Goal: Task Accomplishment & Management: Manage account settings

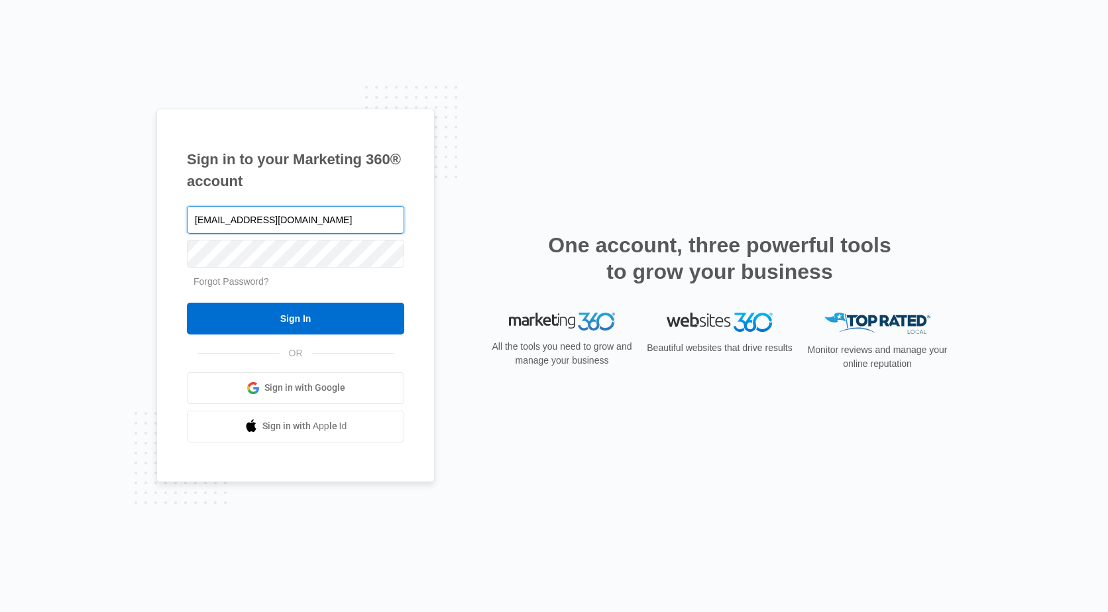
type input "[EMAIL_ADDRESS][DOMAIN_NAME]"
click at [257, 282] on link "Forgot Password?" at bounding box center [231, 281] width 76 height 11
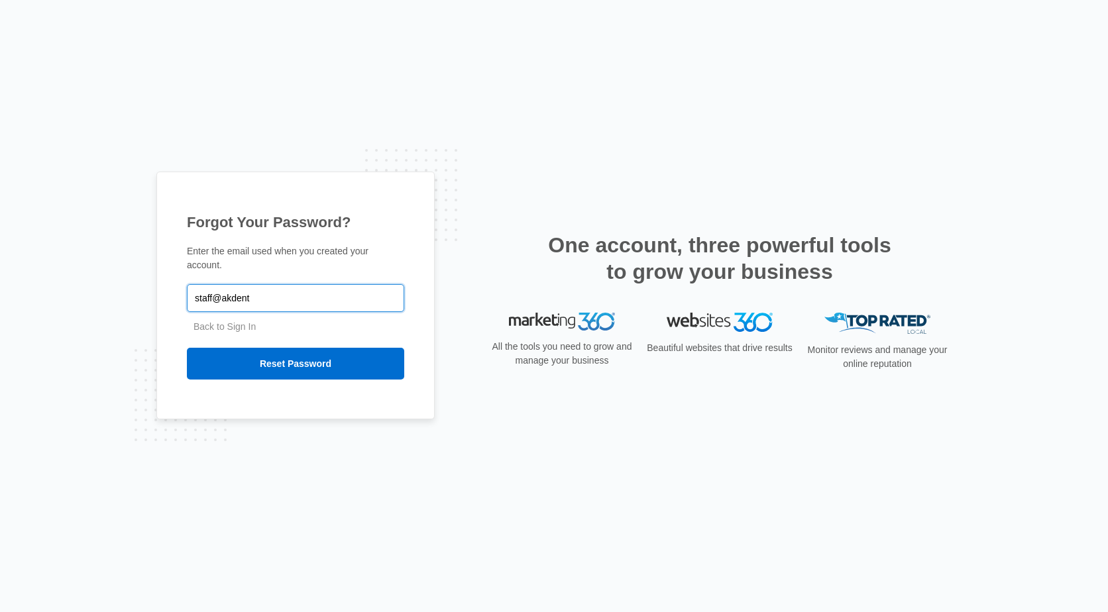
type input "[EMAIL_ADDRESS][DOMAIN_NAME]"
click at [187, 348] on input "Reset Password" at bounding box center [295, 364] width 217 height 32
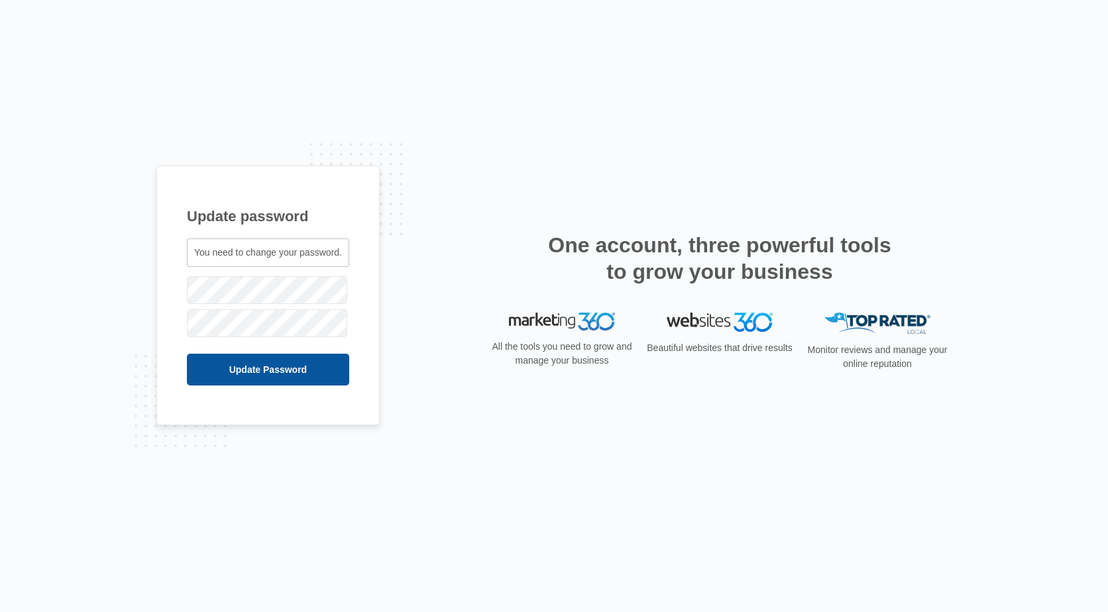
click at [260, 380] on input "Update Password" at bounding box center [268, 370] width 162 height 32
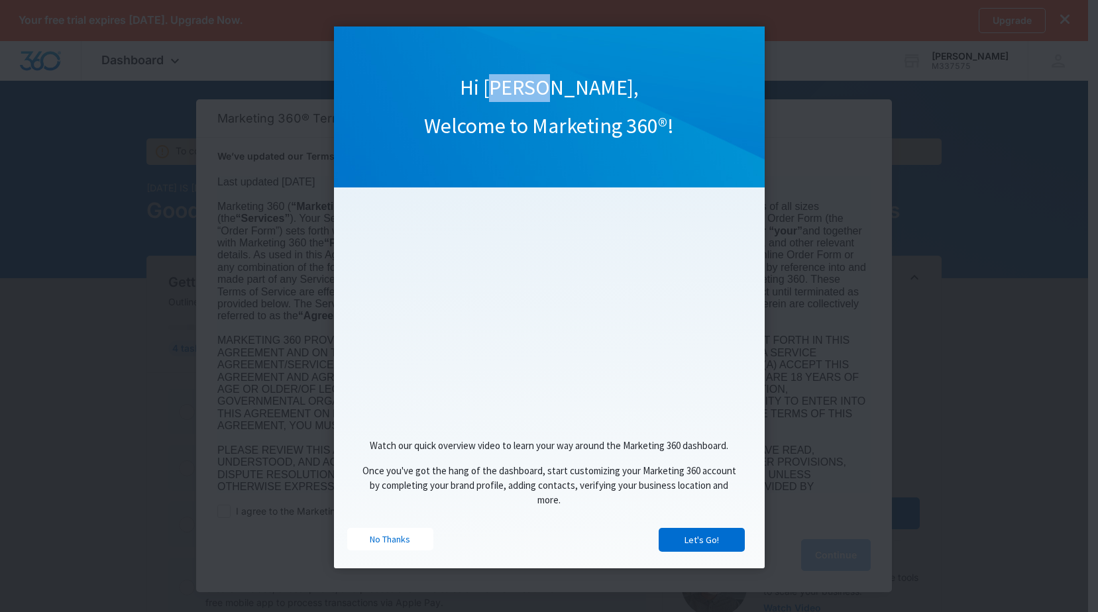
drag, startPoint x: 594, startPoint y: 60, endPoint x: 542, endPoint y: 70, distance: 53.4
click at [542, 70] on div "Hi [PERSON_NAME], Welcome to Marketing 360®!" at bounding box center [549, 107] width 431 height 161
click at [716, 543] on link "Let's Go!" at bounding box center [702, 540] width 86 height 24
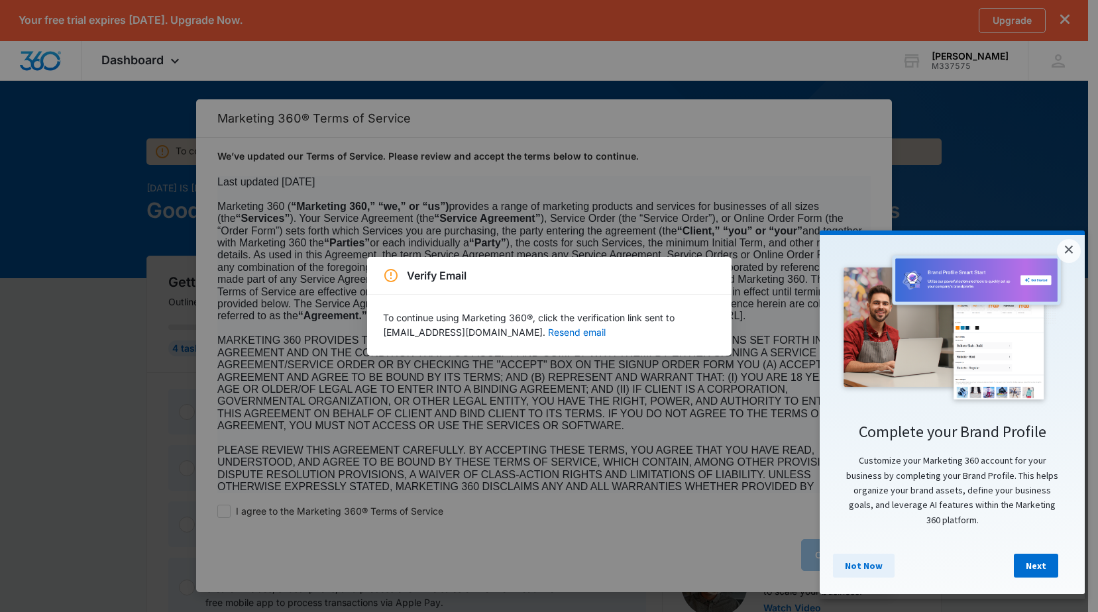
click at [867, 571] on link "Not Now" at bounding box center [864, 566] width 62 height 24
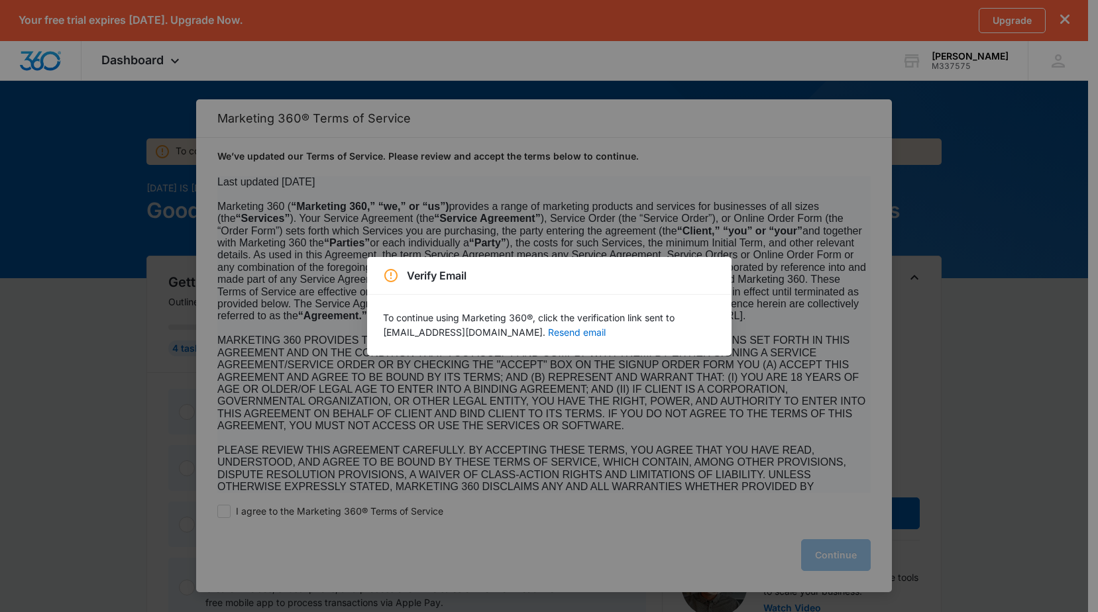
click at [882, 156] on div "Verify Email To continue using Marketing 360®, click the verification link sent…" at bounding box center [549, 306] width 1098 height 612
click at [548, 336] on button "Resend email" at bounding box center [577, 332] width 58 height 9
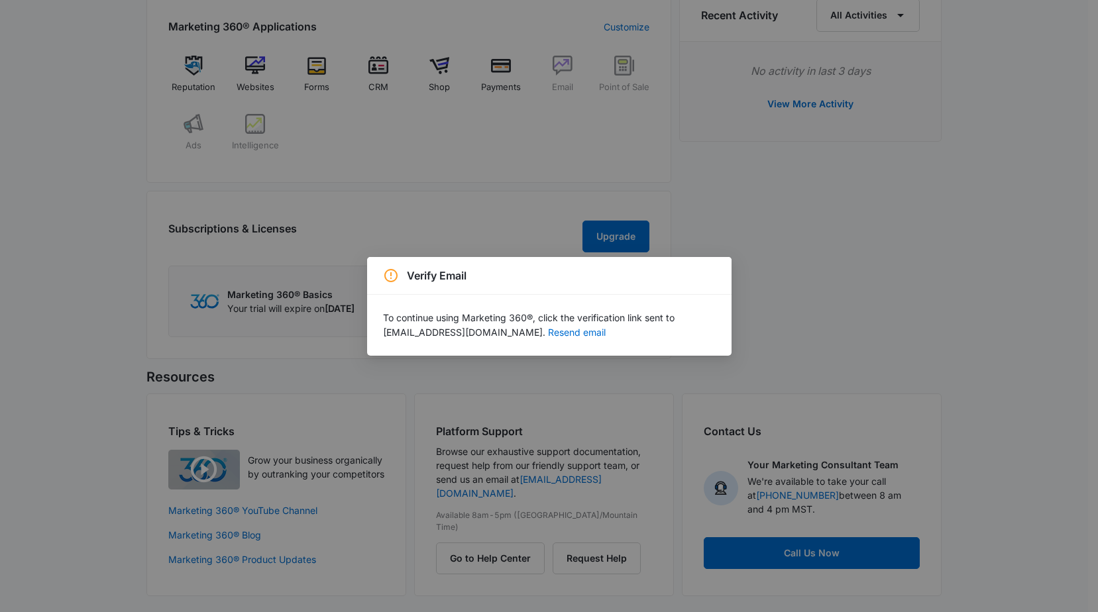
scroll to position [565, 0]
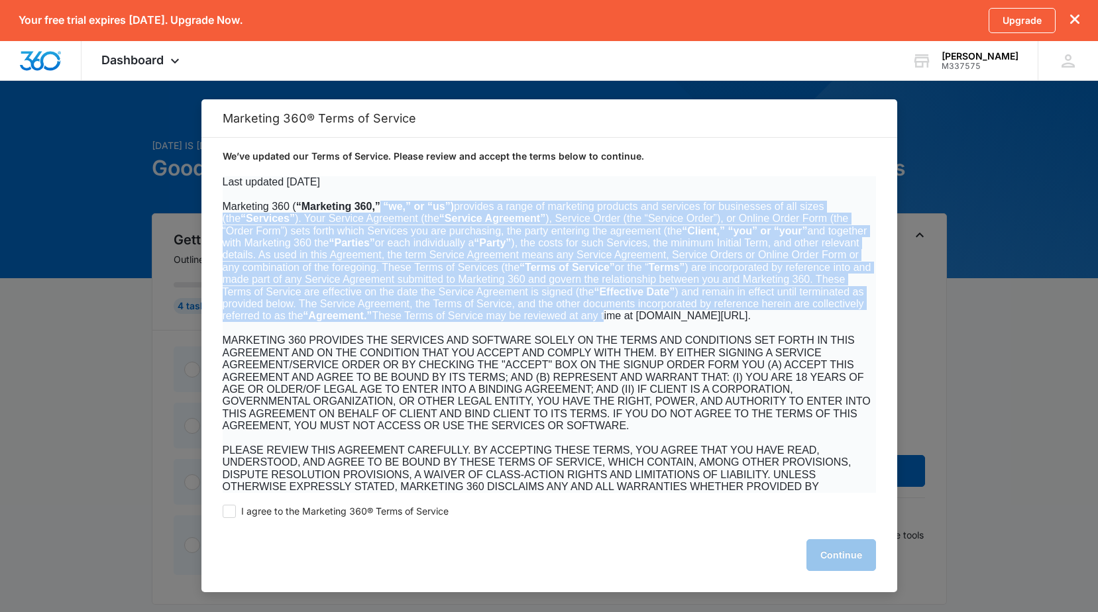
drag, startPoint x: 378, startPoint y: 206, endPoint x: 760, endPoint y: 319, distance: 397.9
click at [760, 319] on span "Marketing 360 ( “Marketing 360,” “we,” or “us”) provides a range of marketing p…" at bounding box center [547, 261] width 649 height 121
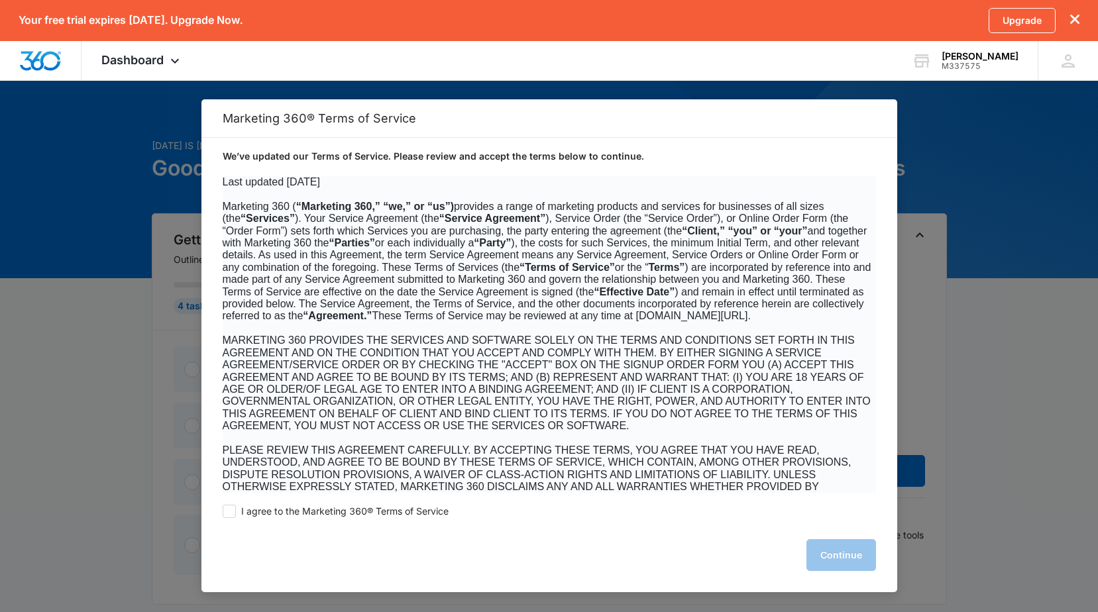
drag, startPoint x: 760, startPoint y: 319, endPoint x: 861, endPoint y: 344, distance: 104.5
click at [861, 335] on p at bounding box center [549, 329] width 653 height 12
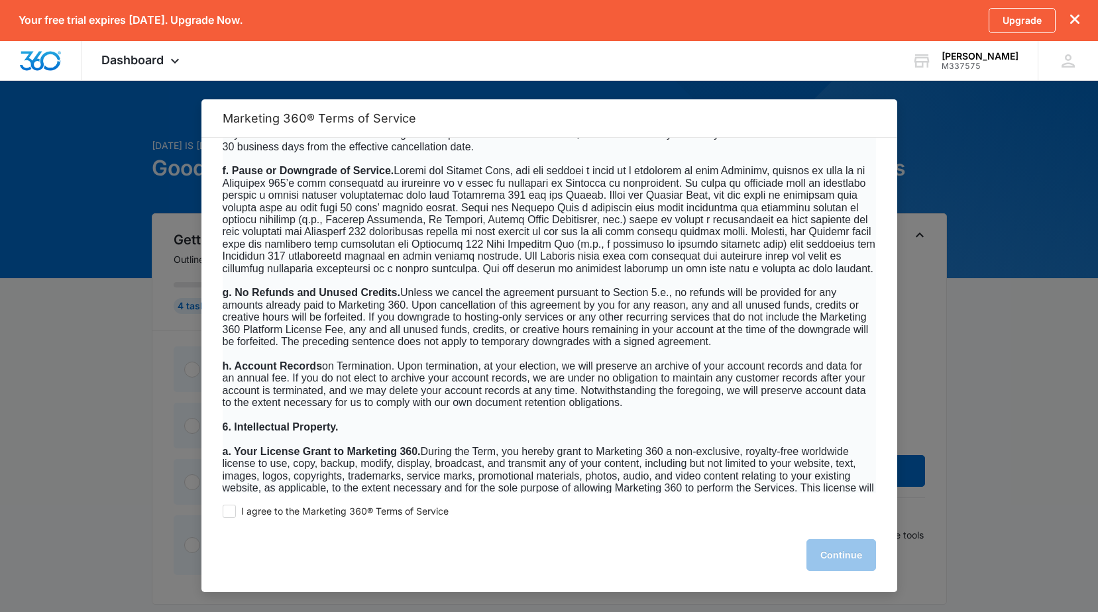
scroll to position [5168, 0]
